Goal: Task Accomplishment & Management: Complete application form

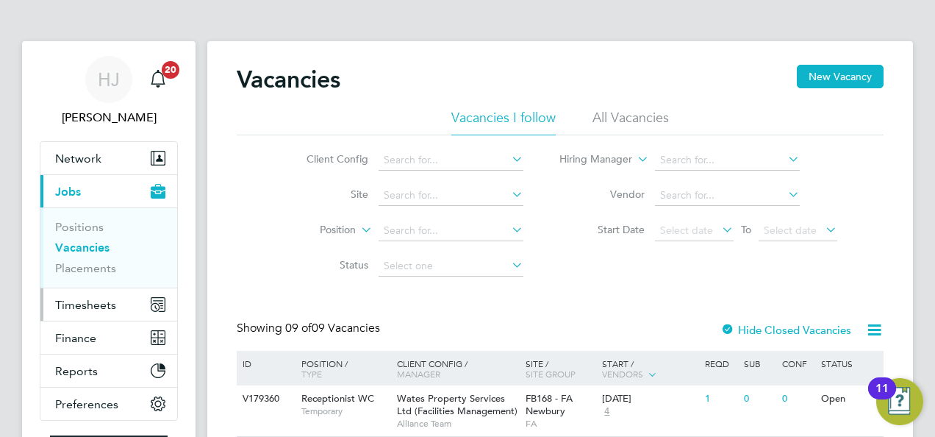
click at [103, 304] on span "Timesheets" at bounding box center [85, 305] width 61 height 14
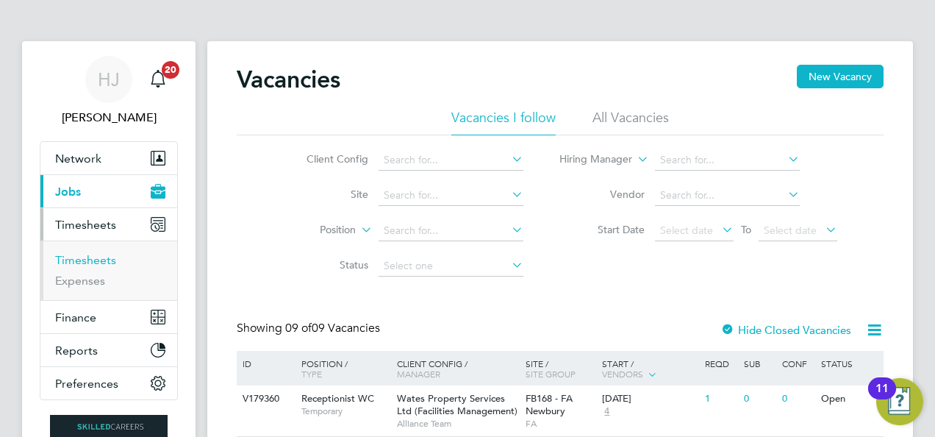
click at [97, 256] on link "Timesheets" at bounding box center [85, 260] width 61 height 14
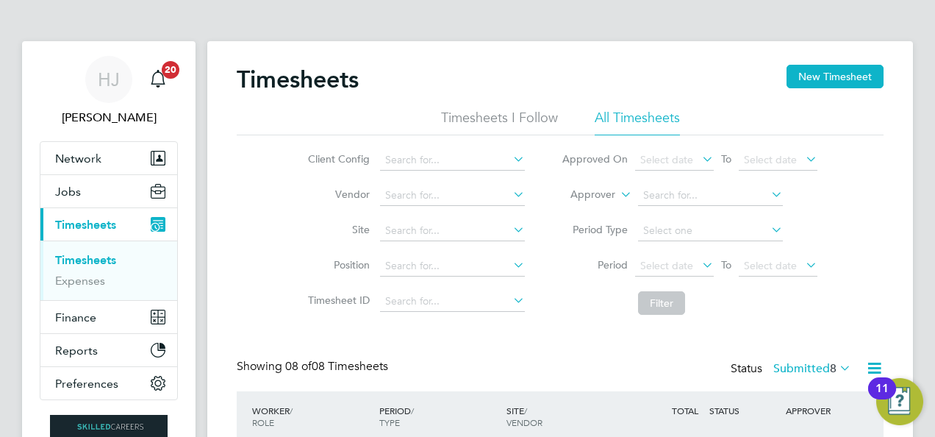
click at [532, 128] on li "Timesheets I Follow" at bounding box center [499, 122] width 117 height 26
click at [597, 62] on div "Timesheets New Timesheet Timesheets I Follow All Timesheets Client Config Vendo…" at bounding box center [560, 290] width 706 height 498
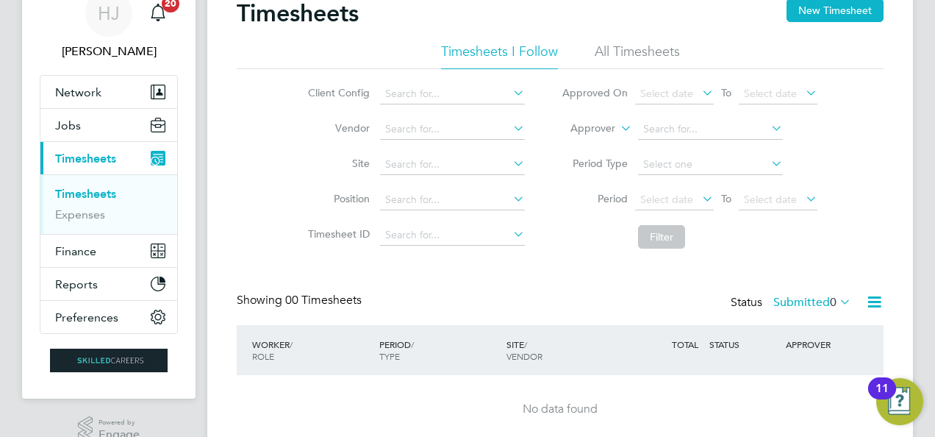
click at [616, 43] on li "All Timesheets" at bounding box center [637, 56] width 85 height 26
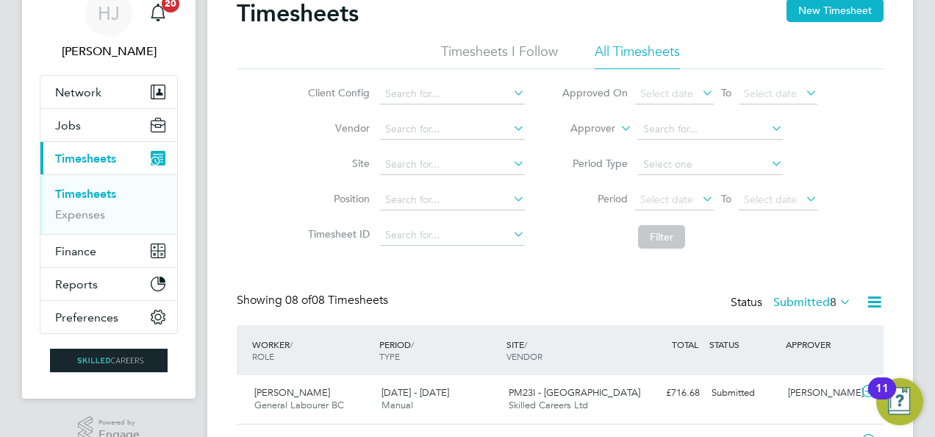
click at [752, 53] on ul "Timesheets I Follow All Timesheets" at bounding box center [560, 56] width 647 height 26
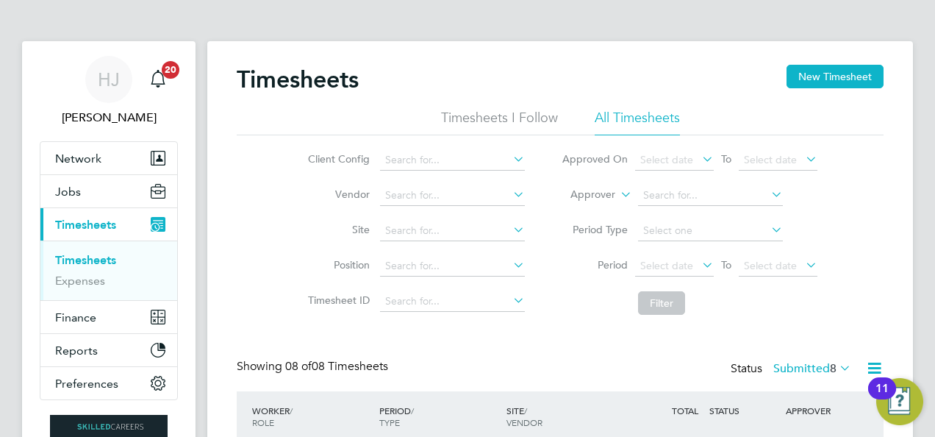
click at [849, 240] on div "Client Config Vendor Site Position Timesheet ID Approved On Select date To Sele…" at bounding box center [560, 228] width 647 height 187
click at [830, 73] on button "New Timesheet" at bounding box center [835, 77] width 97 height 24
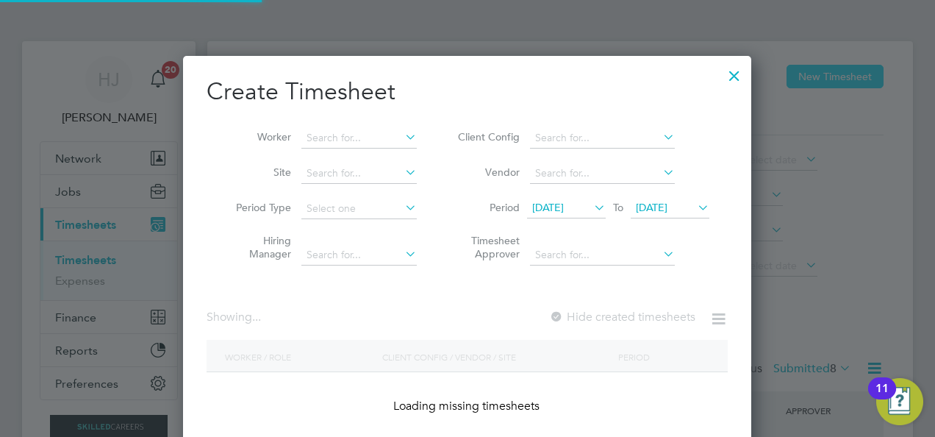
scroll to position [2295, 569]
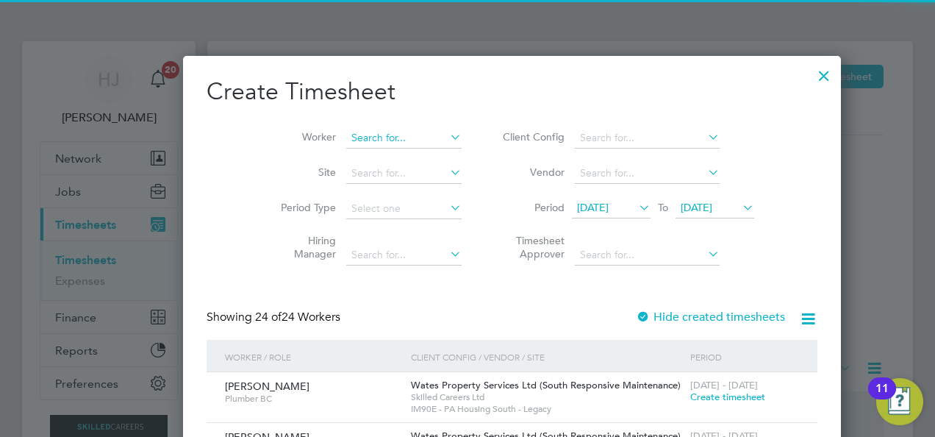
click at [361, 129] on input at bounding box center [403, 138] width 115 height 21
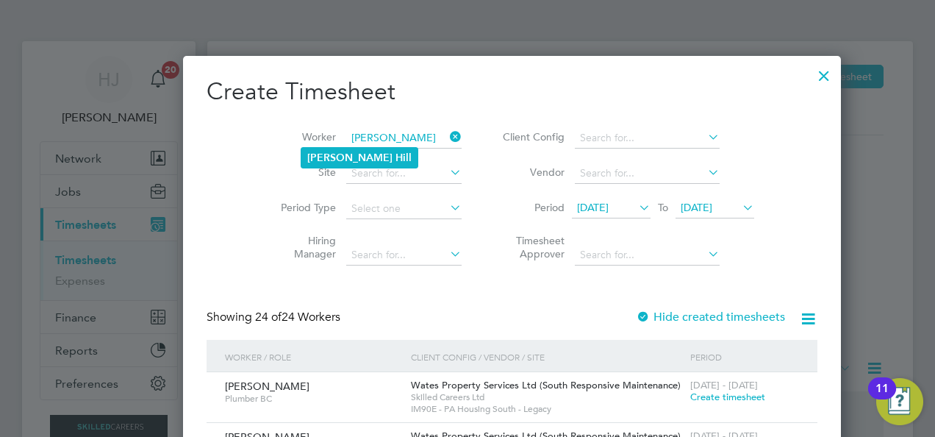
click at [359, 150] on li "[PERSON_NAME]" at bounding box center [359, 158] width 116 height 20
type input "[PERSON_NAME]"
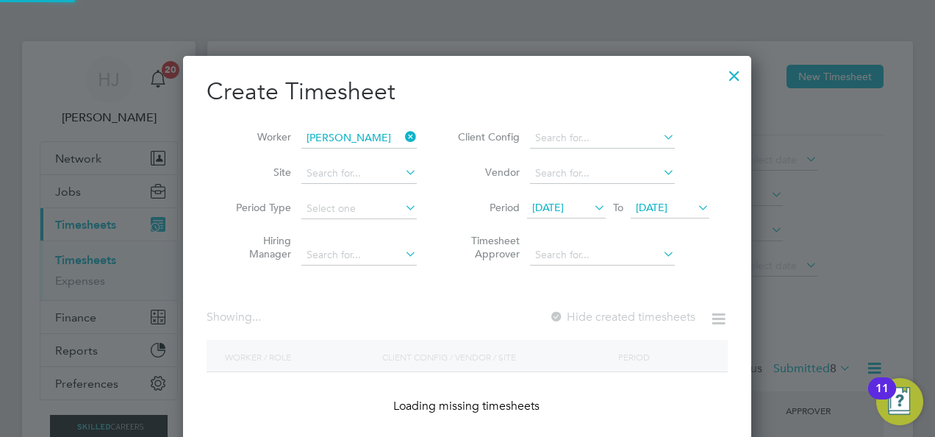
scroll to position [414, 569]
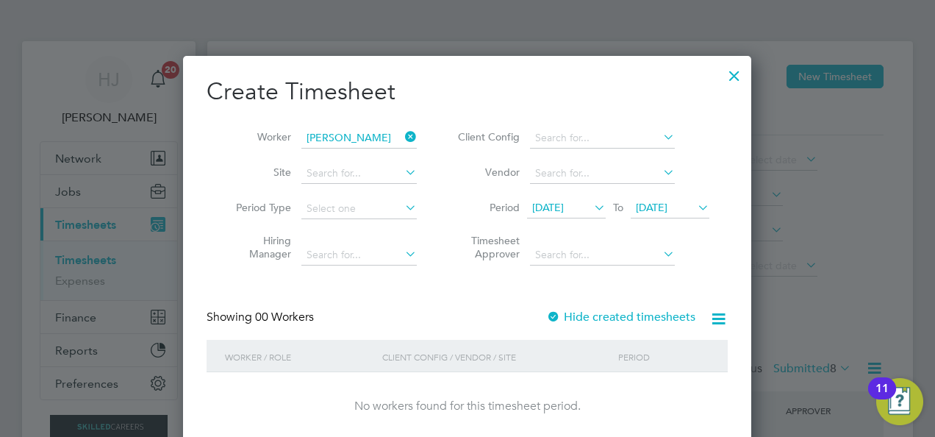
click at [452, 318] on div "Showing 00 Workers Hide created timesheets" at bounding box center [467, 325] width 521 height 30
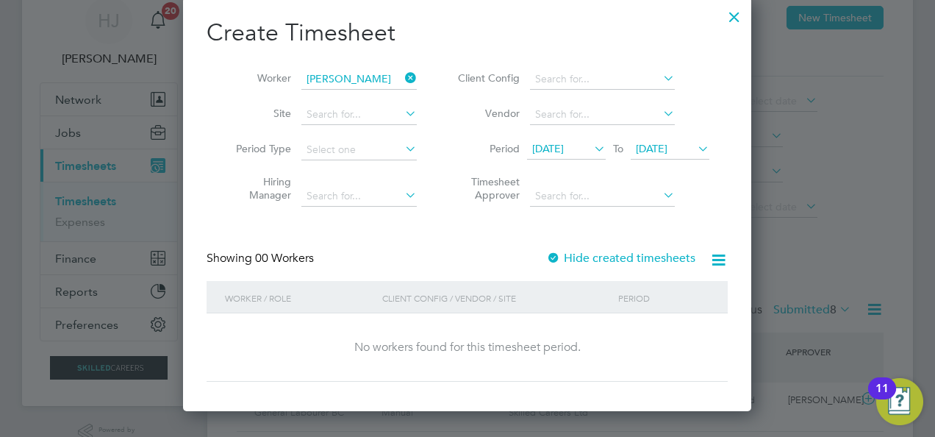
scroll to position [88, 0]
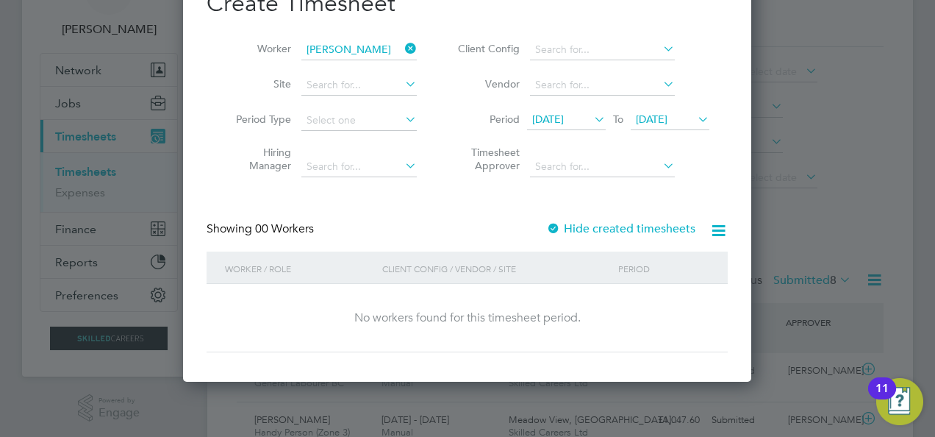
click at [591, 121] on icon at bounding box center [591, 119] width 0 height 21
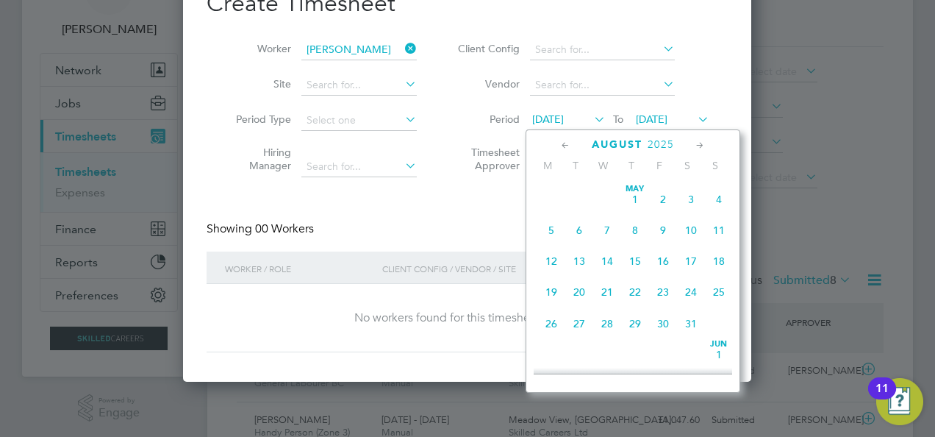
scroll to position [504, 0]
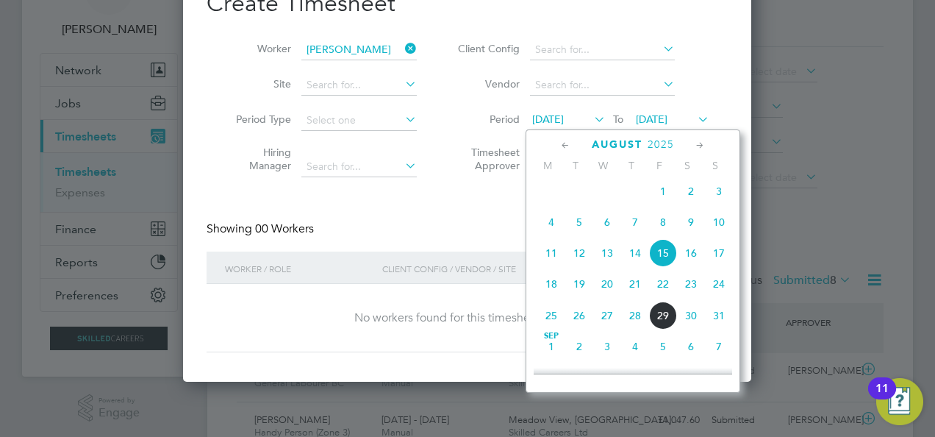
click at [550, 317] on span "25" at bounding box center [551, 315] width 28 height 28
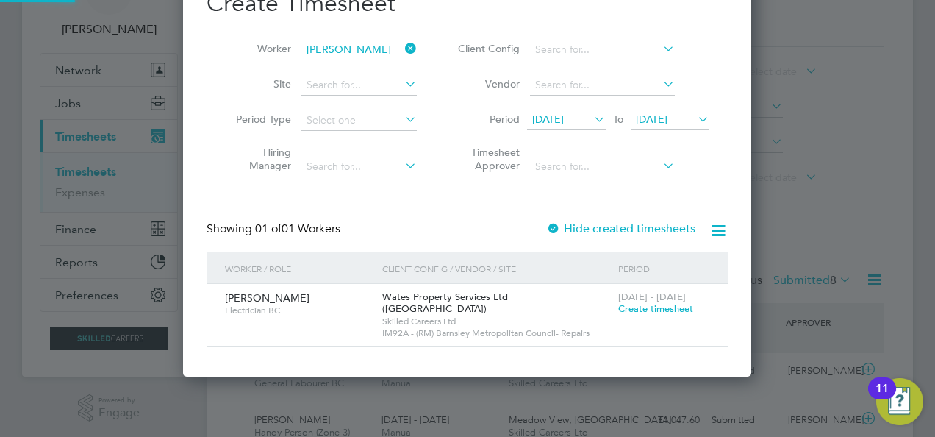
scroll to position [396, 569]
click at [668, 116] on span "[DATE]" at bounding box center [652, 118] width 32 height 13
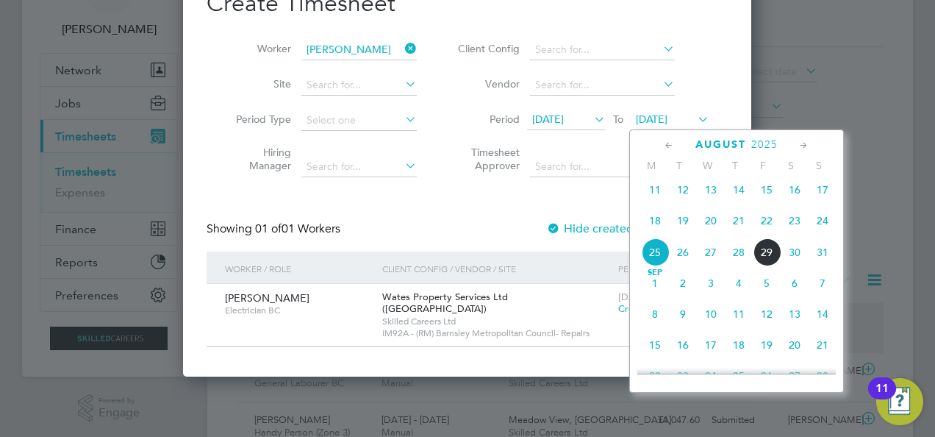
click at [828, 255] on span "31" at bounding box center [823, 252] width 28 height 28
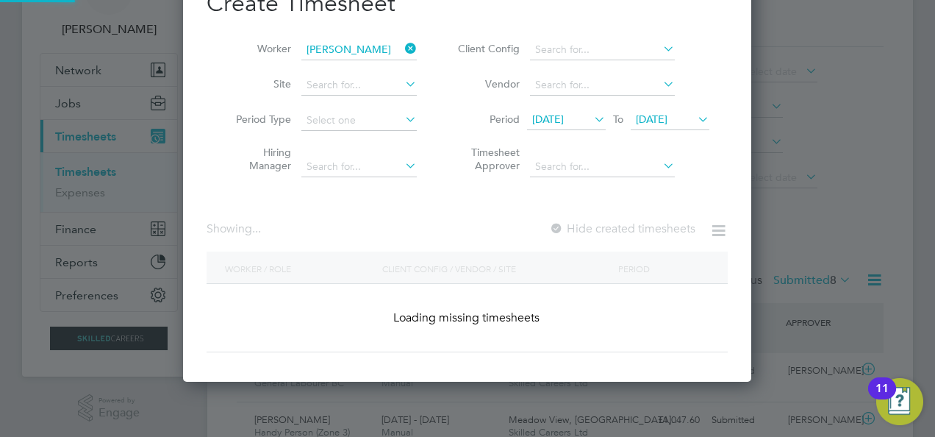
scroll to position [446, 569]
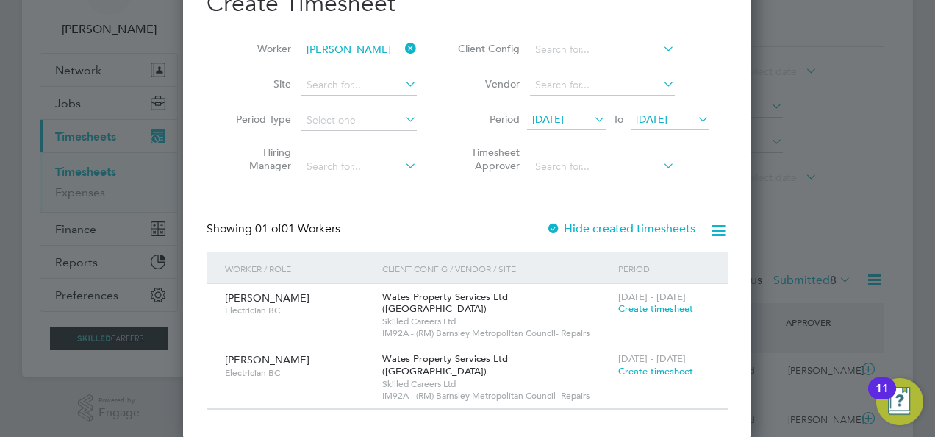
click at [479, 212] on div "Create Timesheet Worker [PERSON_NAME] Site Period Type Hiring Manager Client Co…" at bounding box center [467, 198] width 521 height 421
click at [640, 309] on span "Create timesheet" at bounding box center [655, 308] width 75 height 12
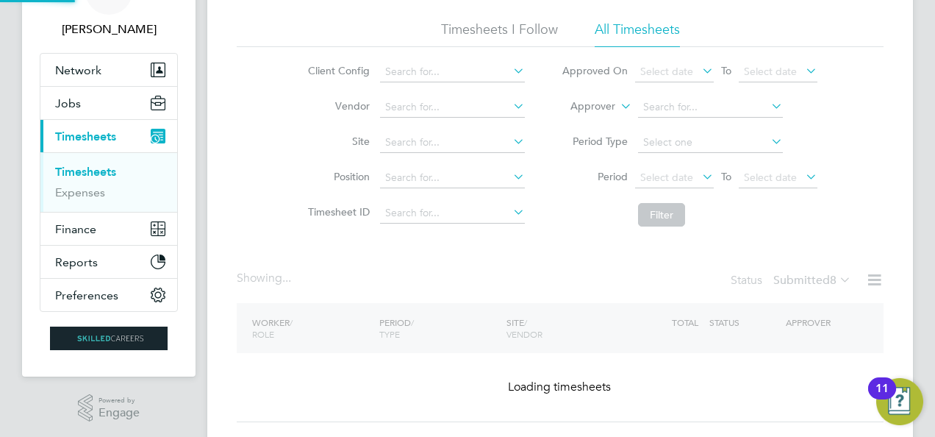
scroll to position [31, 0]
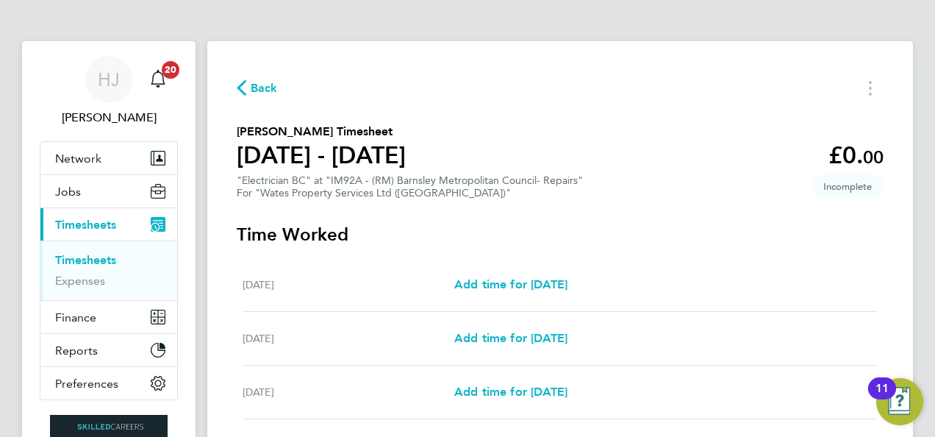
click at [637, 202] on div "Back [PERSON_NAME] Timesheet [DATE] - [DATE] £0. 00 "Electrician BC" at "IM92A …" at bounding box center [560, 390] width 706 height 698
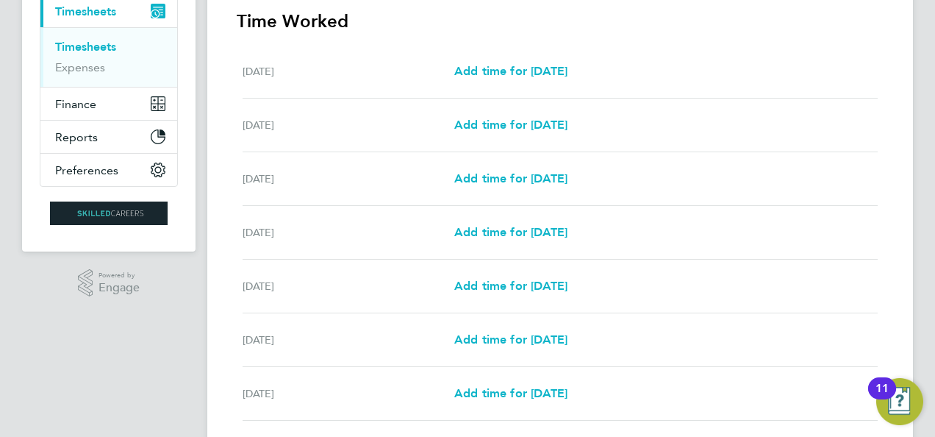
scroll to position [235, 0]
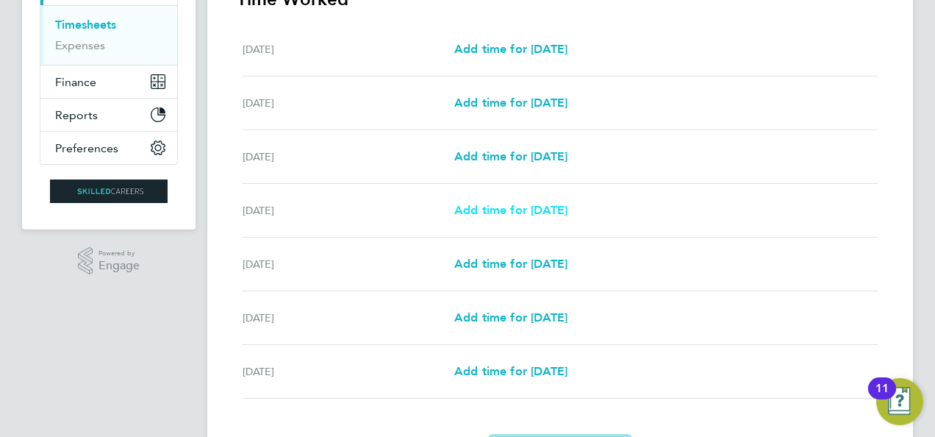
click at [528, 212] on span "Add time for [DATE]" at bounding box center [510, 210] width 113 height 14
select select "30"
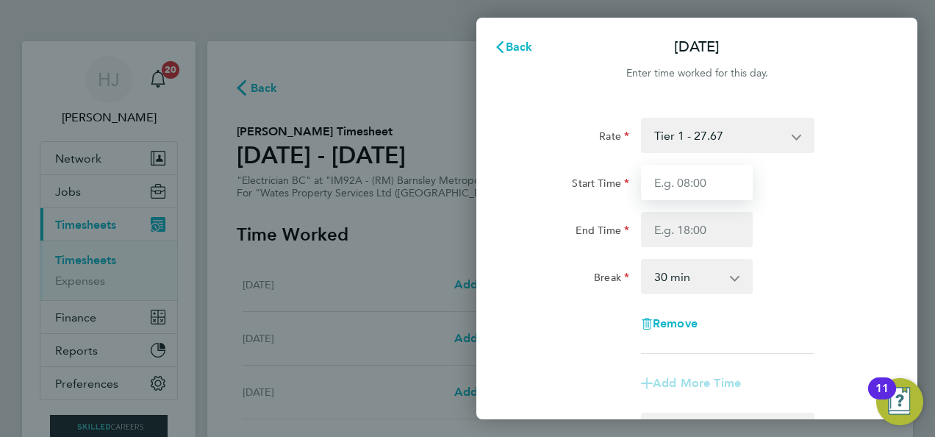
click at [691, 176] on input "Start Time" at bounding box center [697, 182] width 112 height 35
click at [693, 182] on input "Start Time" at bounding box center [697, 182] width 112 height 35
type input "08:00"
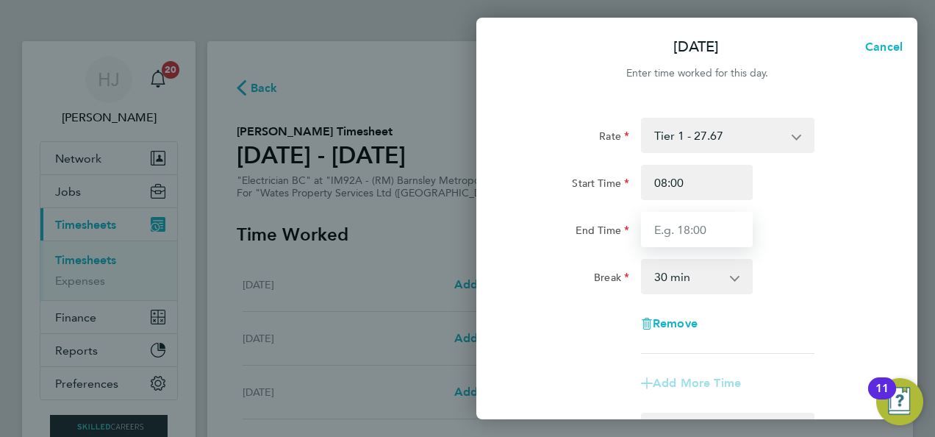
click at [684, 225] on input "End Time" at bounding box center [697, 229] width 112 height 35
type input "17:00"
click at [609, 241] on div "End Time" at bounding box center [574, 229] width 124 height 35
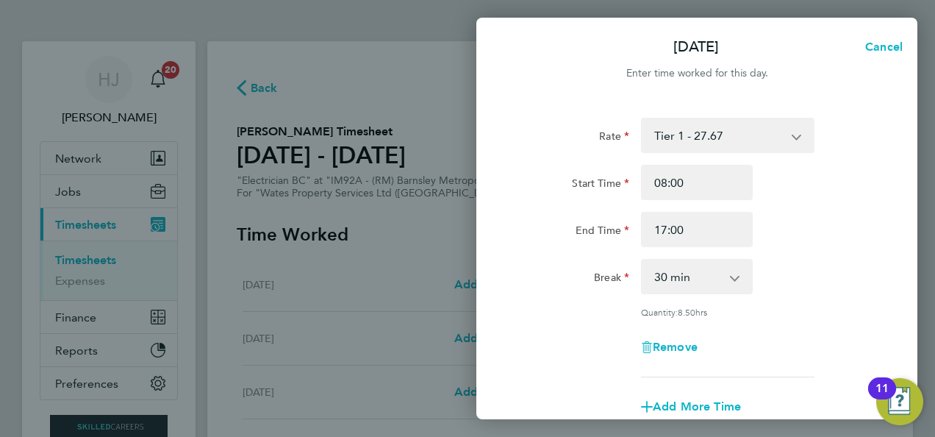
click at [863, 296] on div "Rate Tier 1 - 27.67 Start Time 08:00 End Time 17:00 Break 0 min 15 min 30 min 4…" at bounding box center [697, 248] width 359 height 260
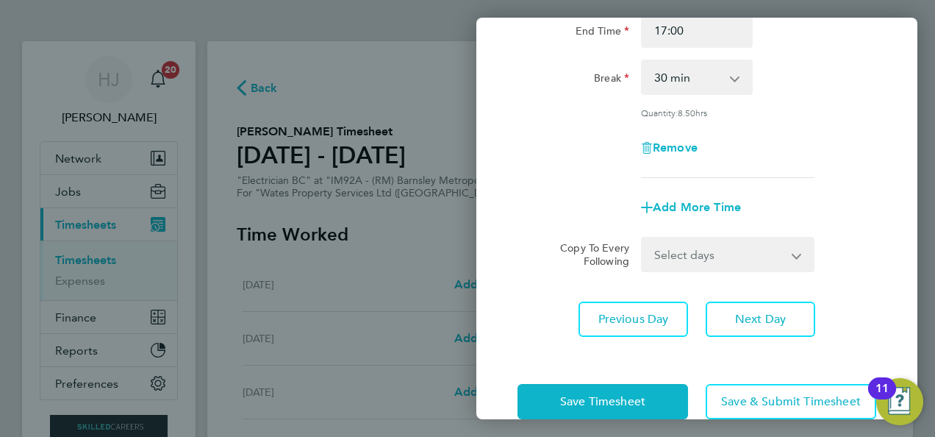
scroll to position [198, 0]
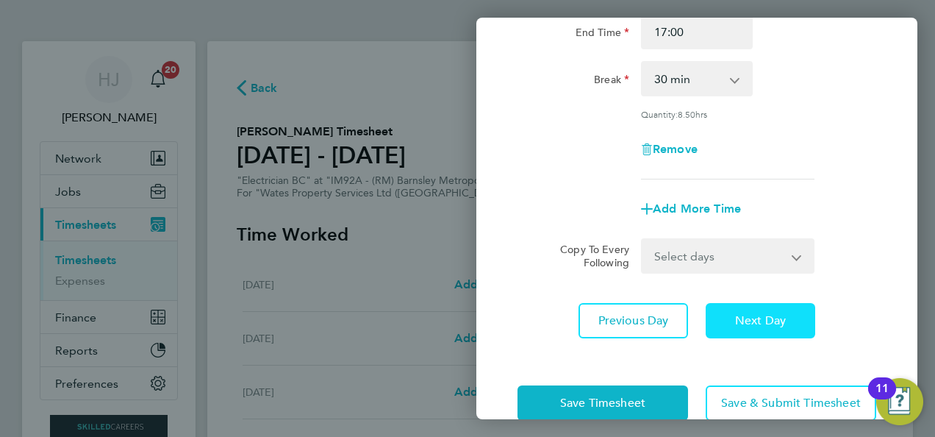
click at [755, 319] on span "Next Day" at bounding box center [760, 320] width 51 height 15
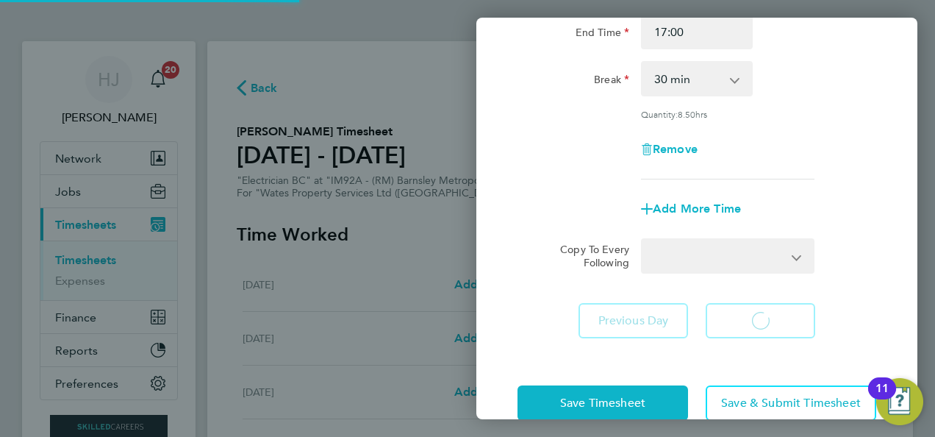
select select "30"
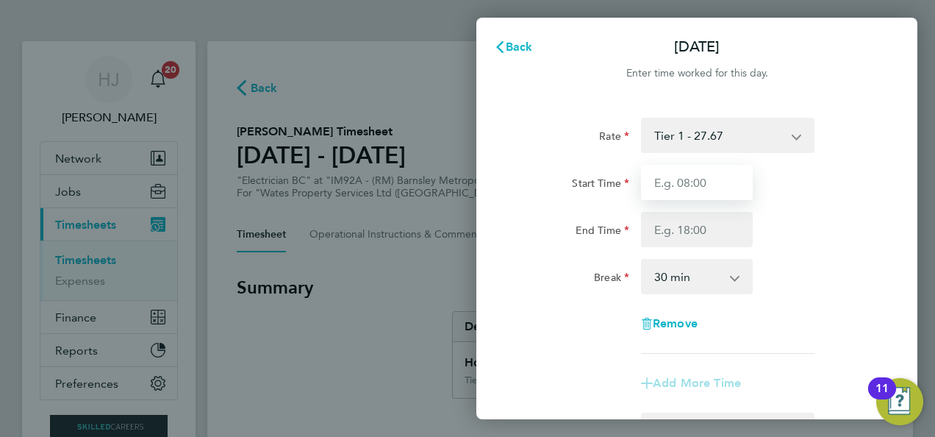
click at [693, 193] on input "Start Time" at bounding box center [697, 182] width 112 height 35
type input "08:00"
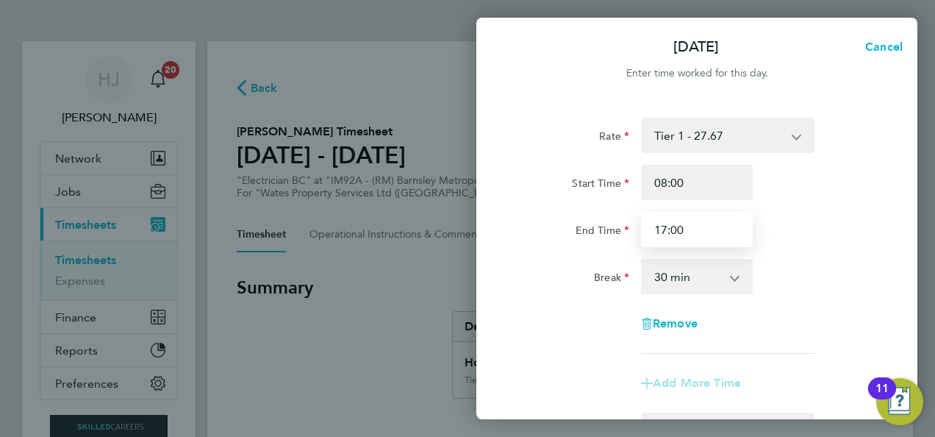
type input "17:00"
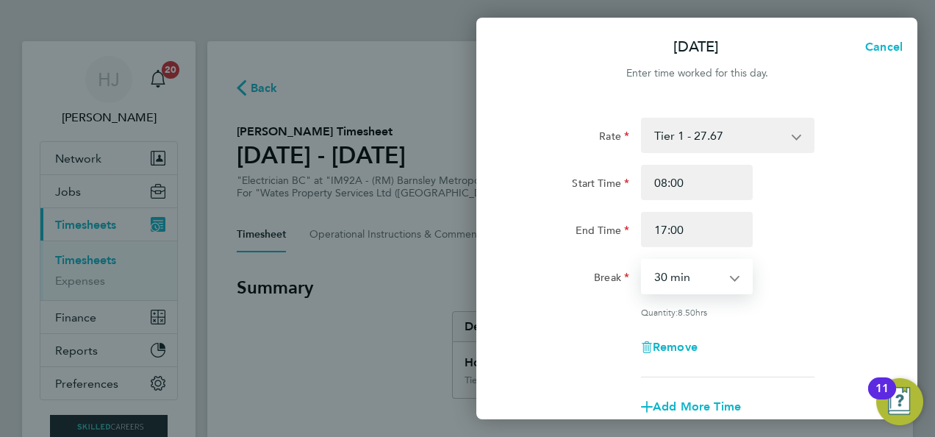
click at [806, 282] on div "Break 0 min 15 min 30 min 45 min 60 min 75 min 90 min" at bounding box center [697, 276] width 371 height 35
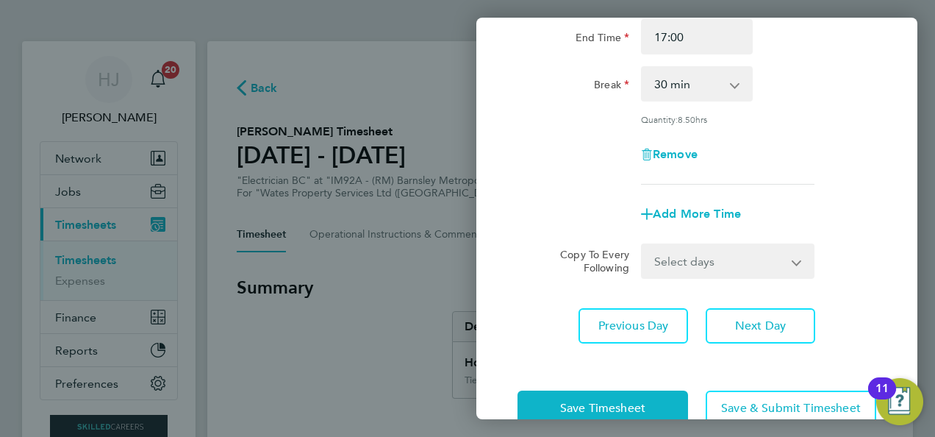
scroll to position [206, 0]
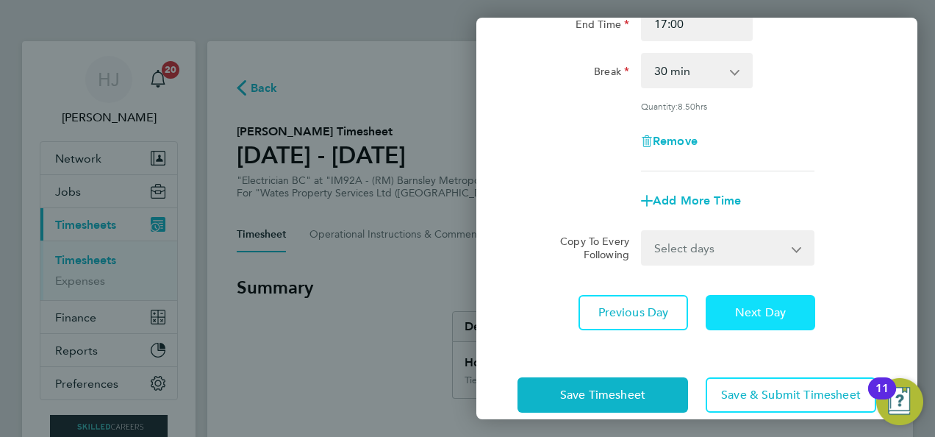
click at [739, 312] on span "Next Day" at bounding box center [760, 312] width 51 height 15
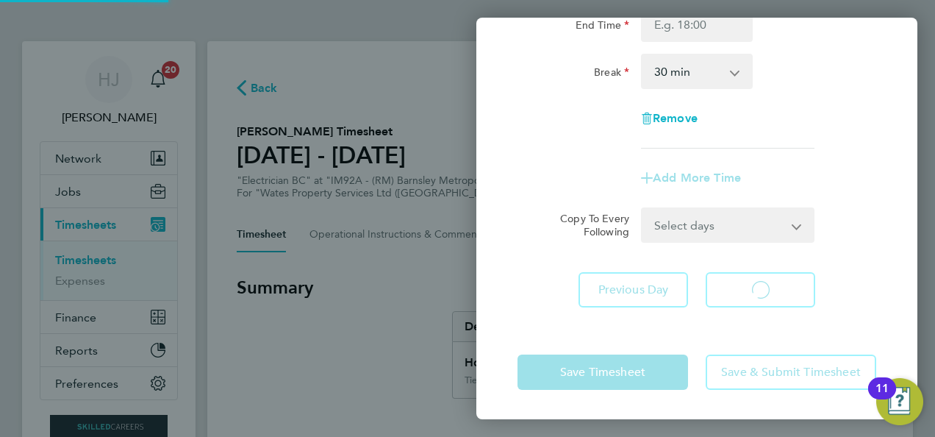
scroll to position [204, 0]
select select "30"
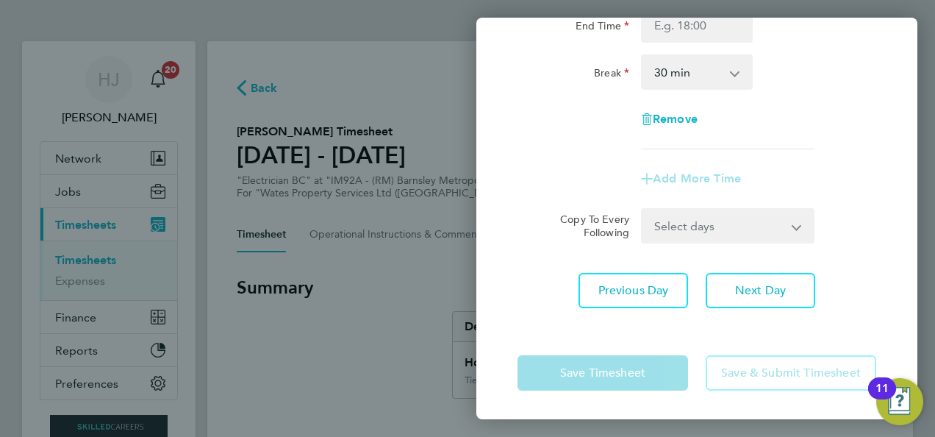
click at [559, 225] on label "Copy To Every Following" at bounding box center [588, 225] width 81 height 26
click at [643, 225] on select "Select days [DATE]" at bounding box center [720, 226] width 154 height 32
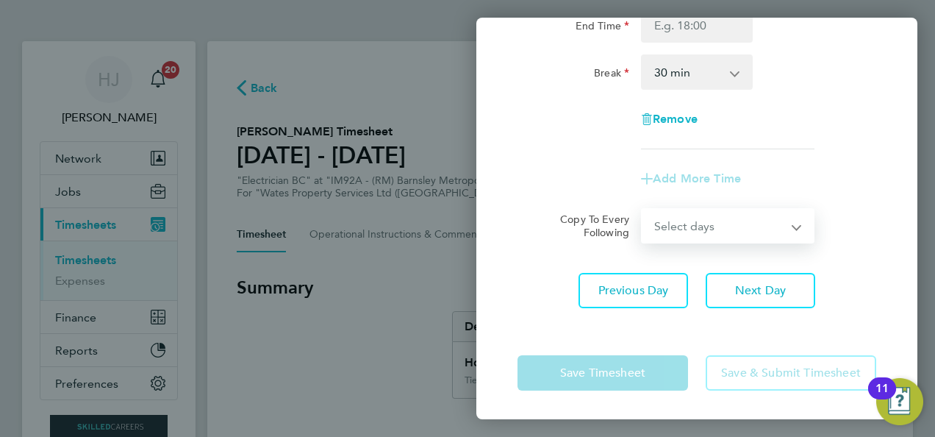
click at [891, 89] on div "Rate Tier 1 - 27.67 Start Time End Time Break 0 min 15 min 30 min 45 min 60 min…" at bounding box center [696, 111] width 441 height 430
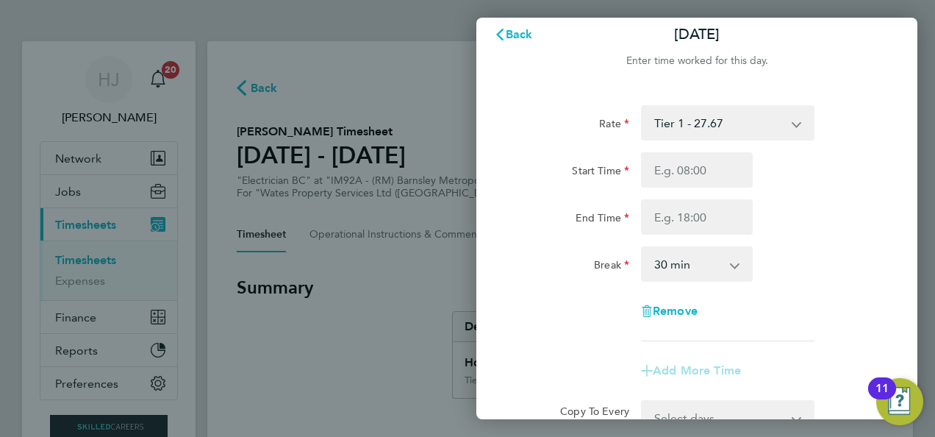
scroll to position [0, 0]
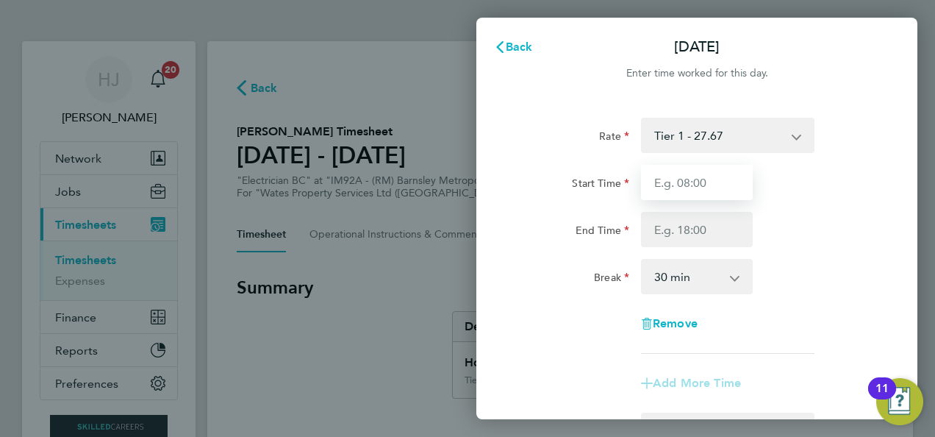
click at [715, 185] on input "Start Time" at bounding box center [697, 182] width 112 height 35
type input "08:00"
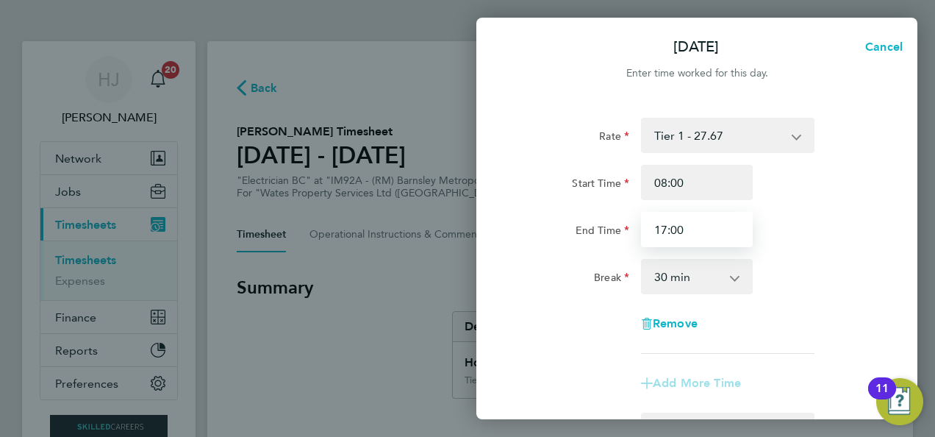
type input "17:00"
click at [790, 234] on div "End Time 17:00" at bounding box center [697, 229] width 371 height 35
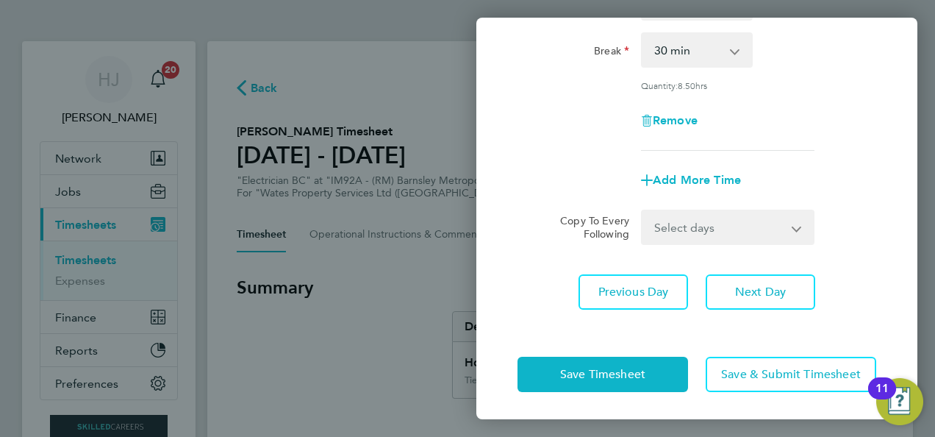
scroll to position [227, 0]
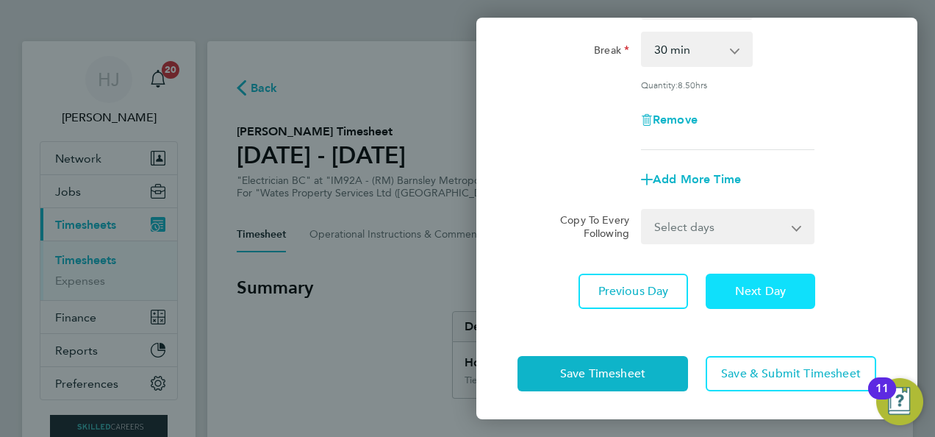
click at [747, 293] on span "Next Day" at bounding box center [760, 291] width 51 height 15
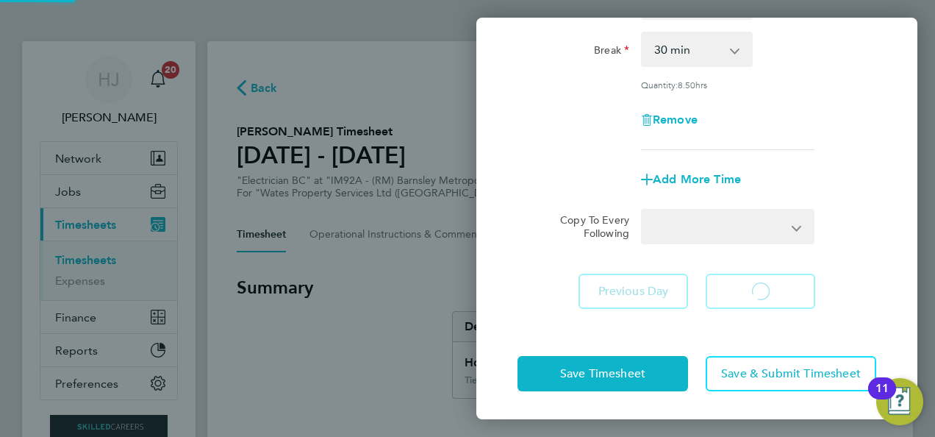
select select "30"
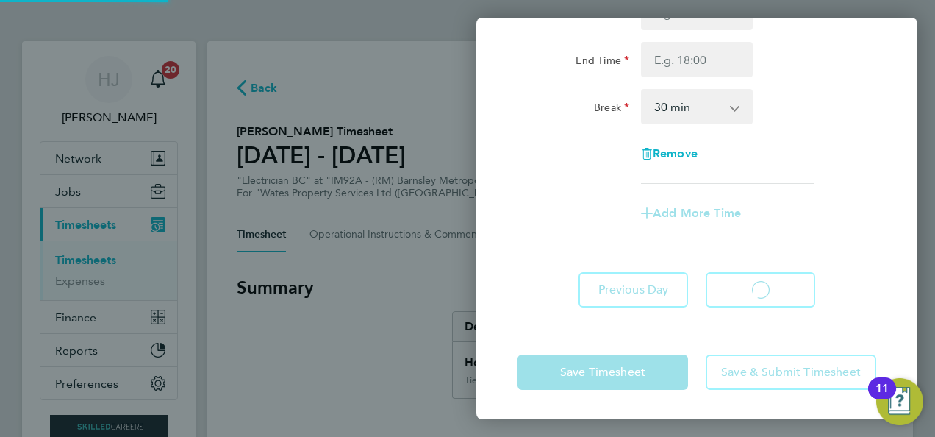
scroll to position [169, 0]
select select "30"
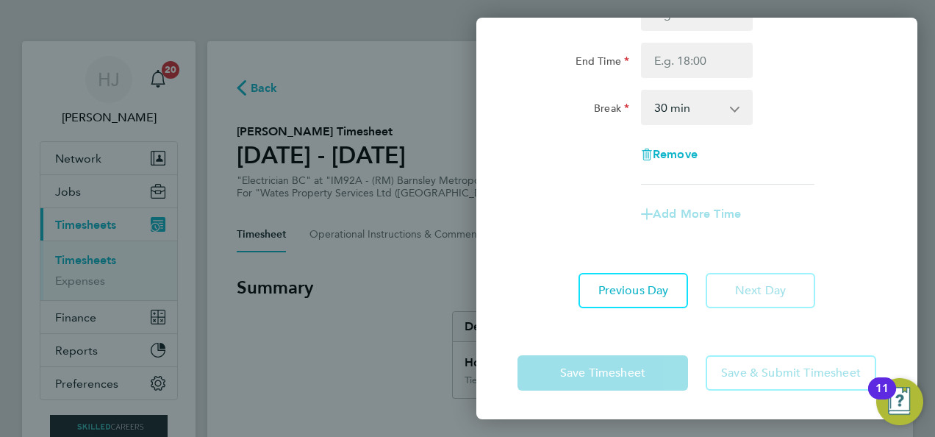
click at [540, 125] on div "Rate Tier 1 - 27.67 Start Time End Time Break 0 min 15 min 30 min 45 min 60 min…" at bounding box center [697, 67] width 359 height 236
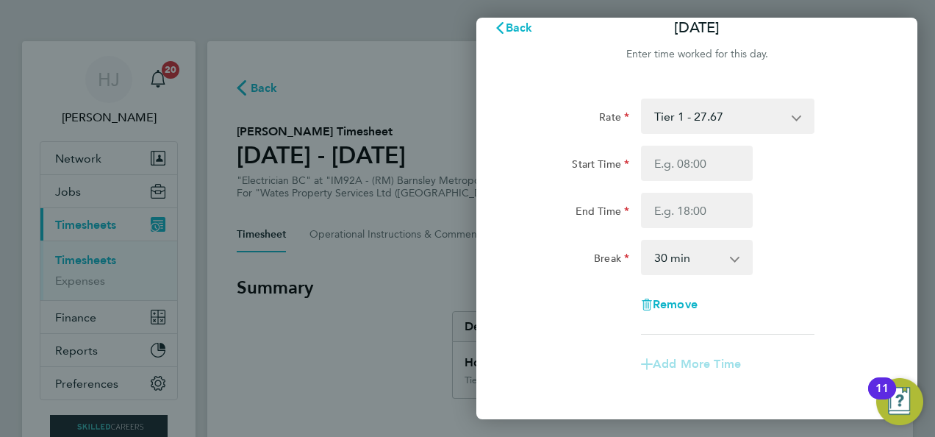
scroll to position [0, 0]
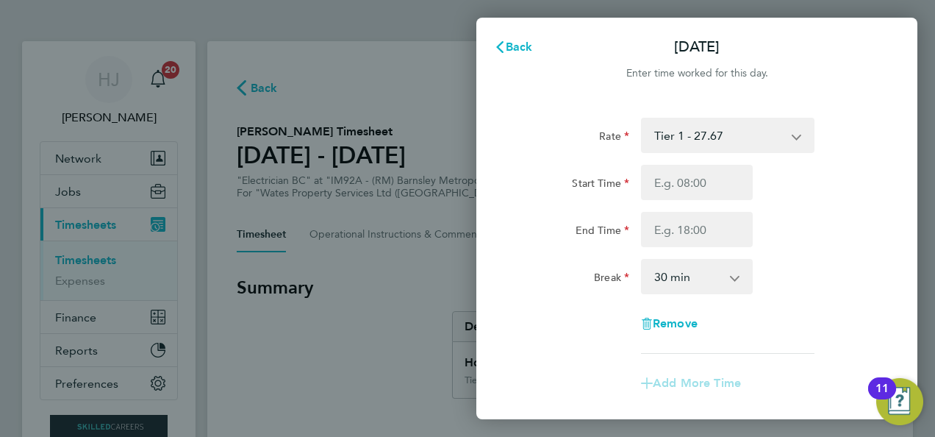
click at [691, 203] on div "Start Time End Time" at bounding box center [697, 206] width 371 height 82
click at [683, 193] on input "Start Time" at bounding box center [697, 182] width 112 height 35
type input "08:00"
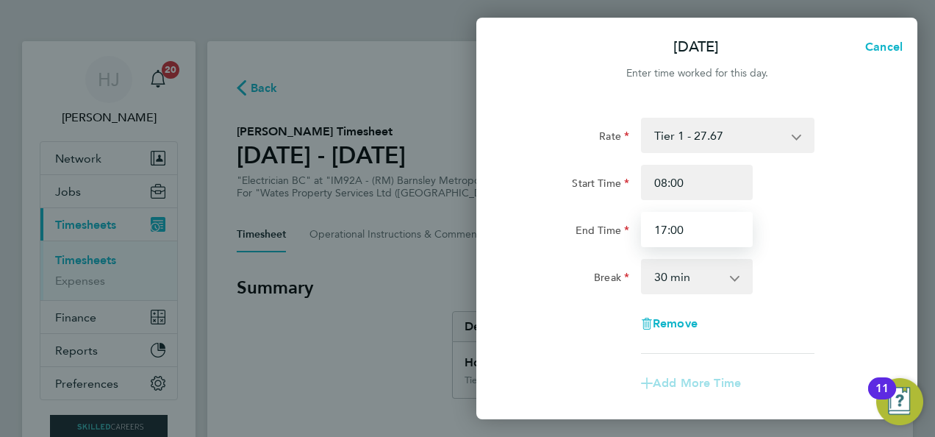
type input "17:00"
click at [822, 240] on div "End Time 17:00" at bounding box center [697, 229] width 371 height 35
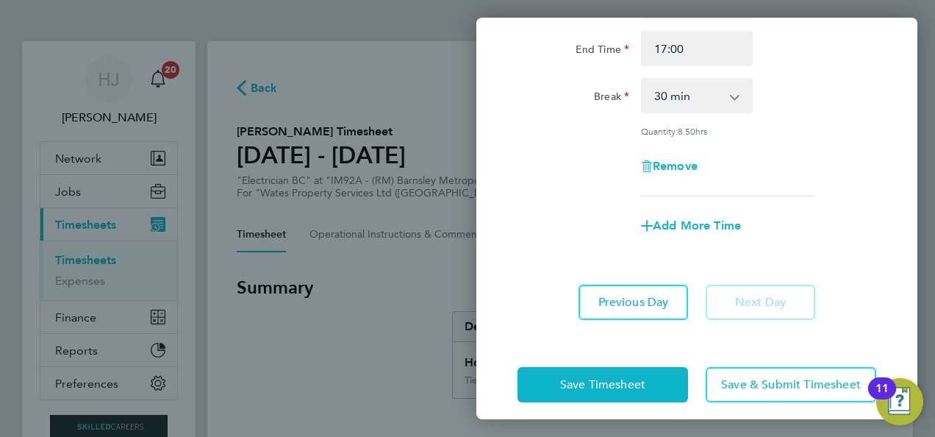
scroll to position [192, 0]
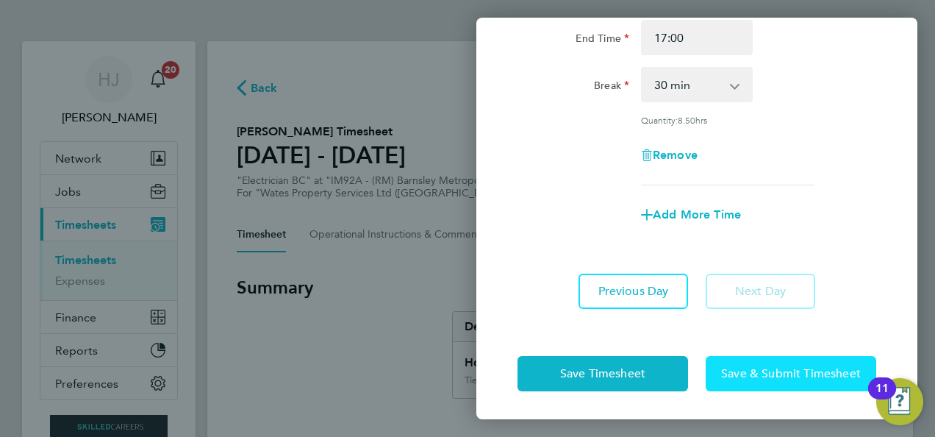
click at [737, 372] on span "Save & Submit Timesheet" at bounding box center [791, 373] width 140 height 15
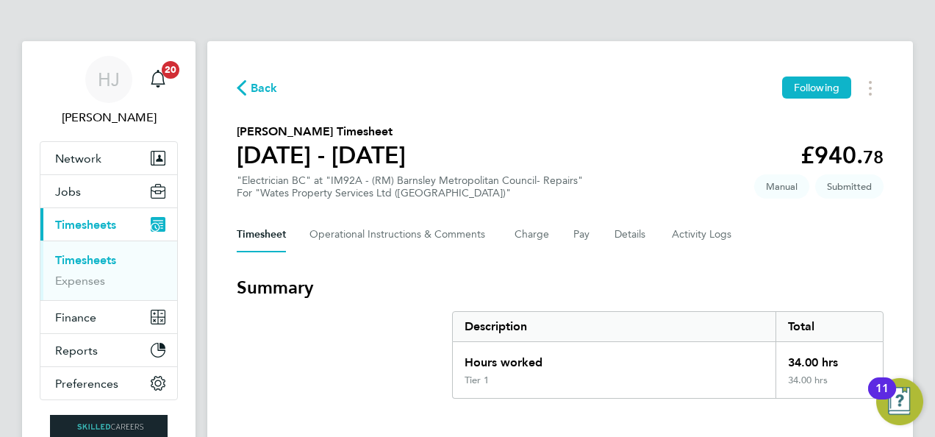
click at [88, 227] on span "Timesheets" at bounding box center [85, 225] width 61 height 14
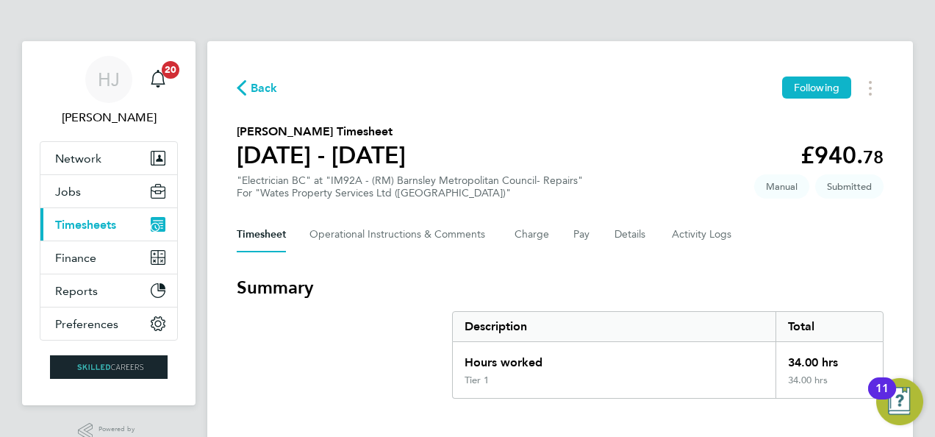
click at [81, 224] on span "Timesheets" at bounding box center [85, 225] width 61 height 14
